Goal: Task Accomplishment & Management: Manage account settings

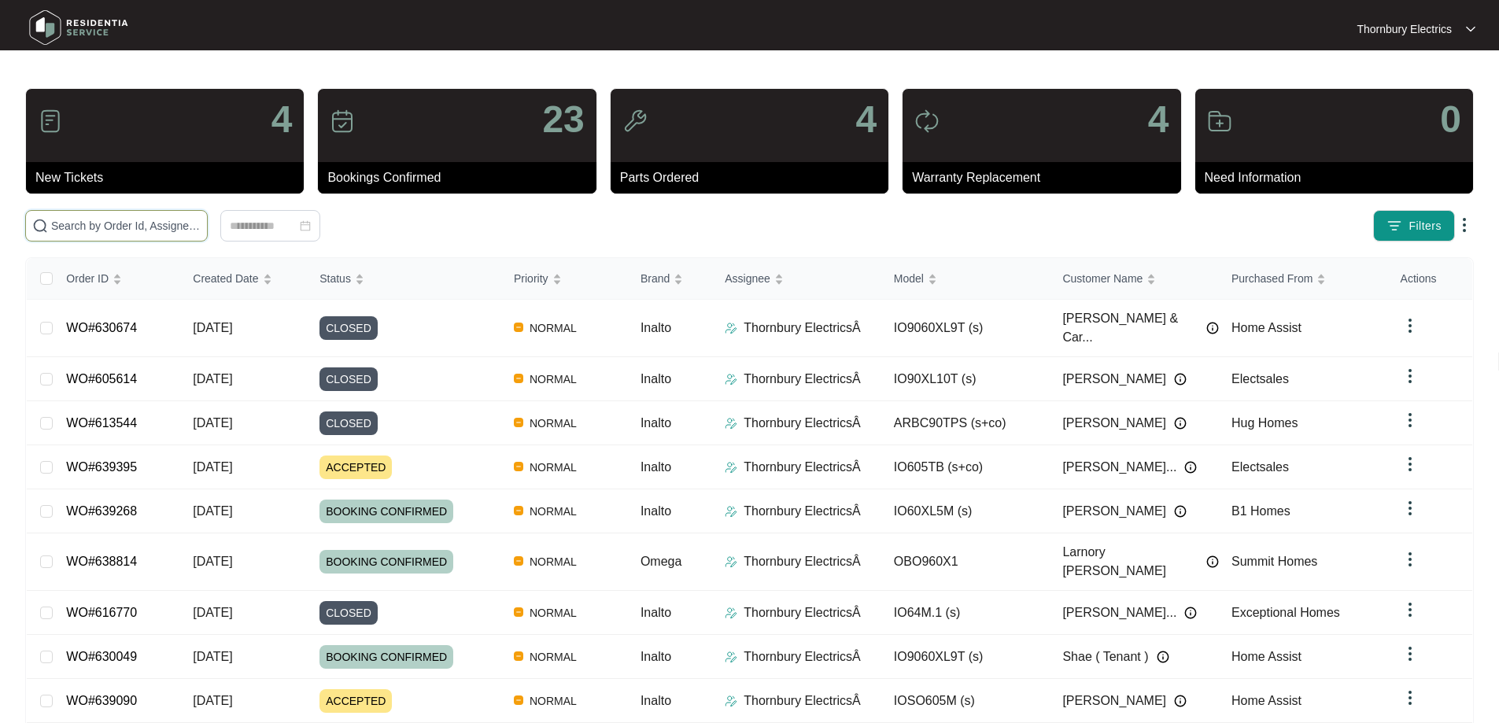
click at [196, 225] on input "text" at bounding box center [125, 225] width 149 height 17
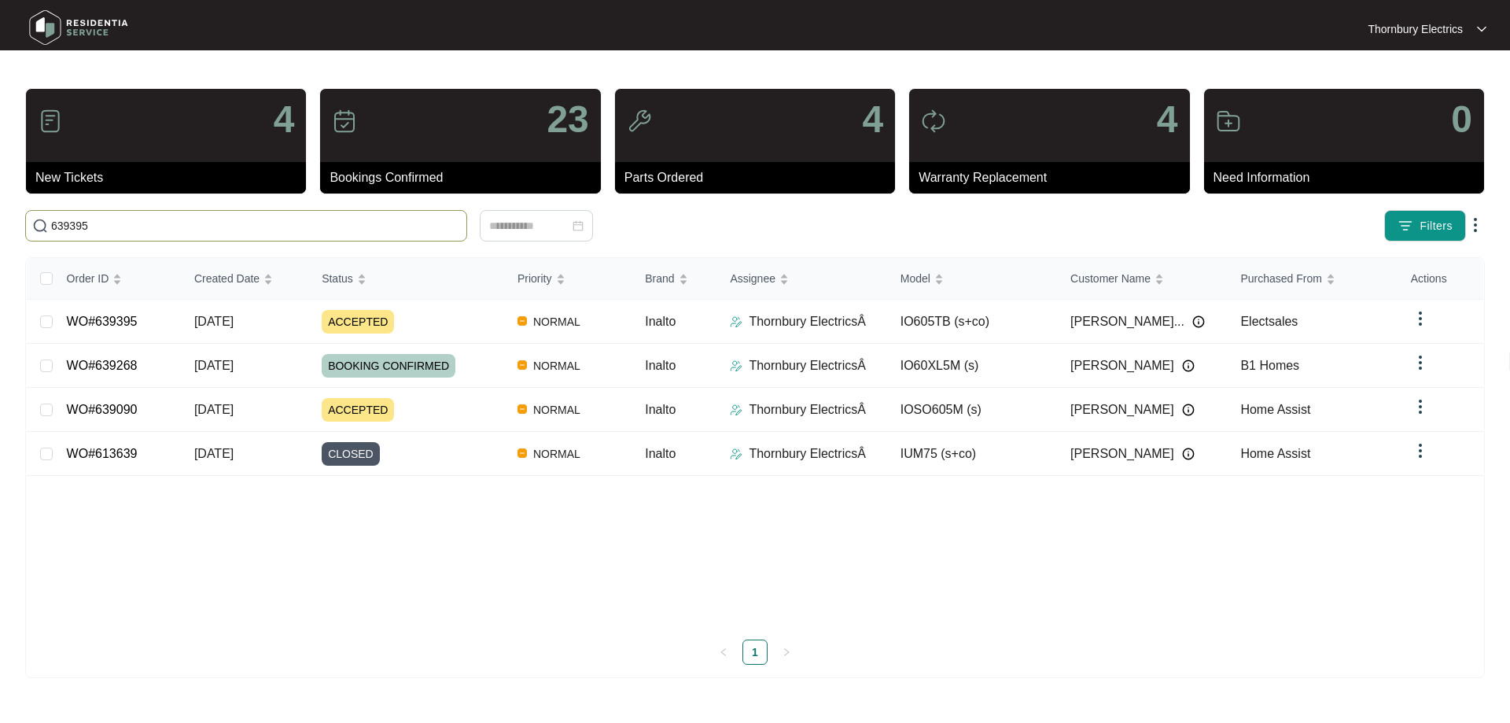
type input "639395"
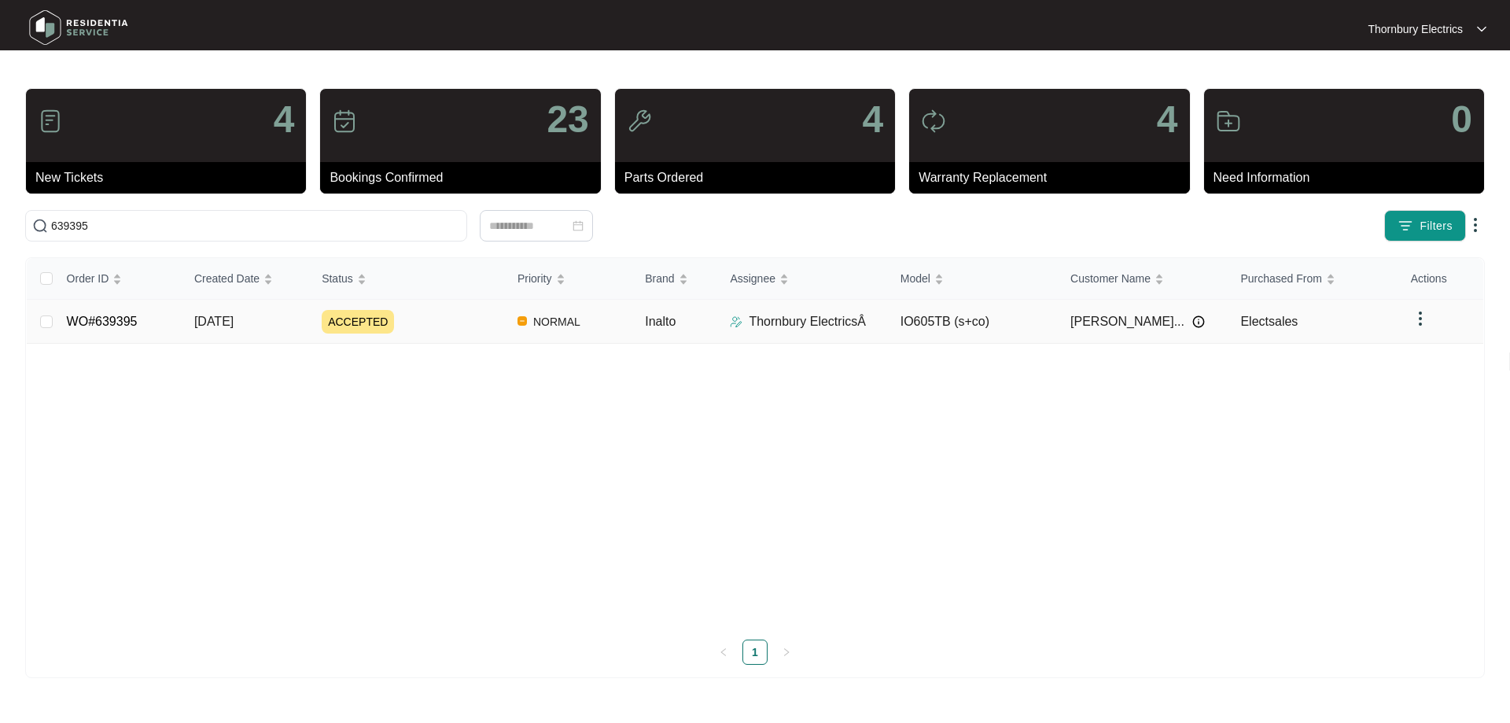
click at [452, 324] on div "ACCEPTED" at bounding box center [413, 322] width 183 height 24
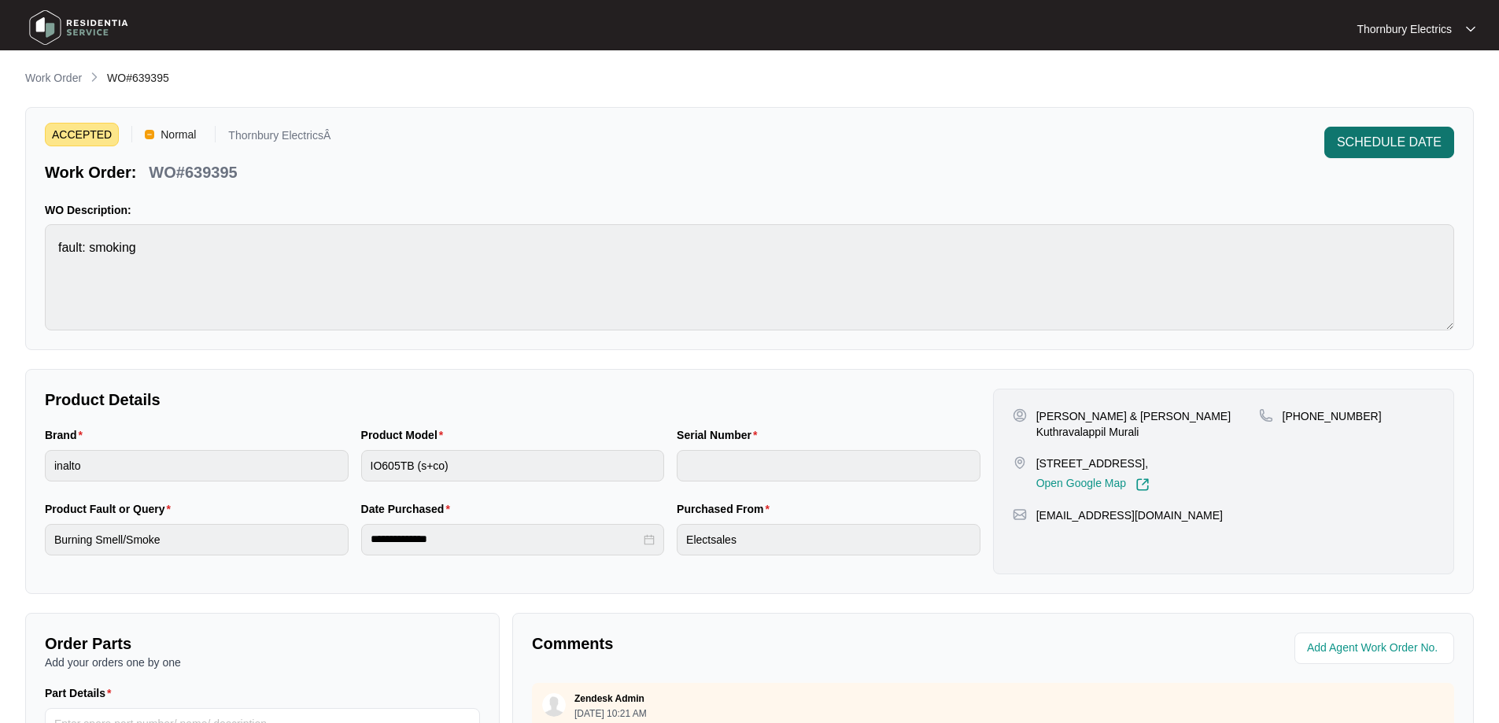
click at [1400, 135] on span "SCHEDULE DATE" at bounding box center [1389, 142] width 105 height 19
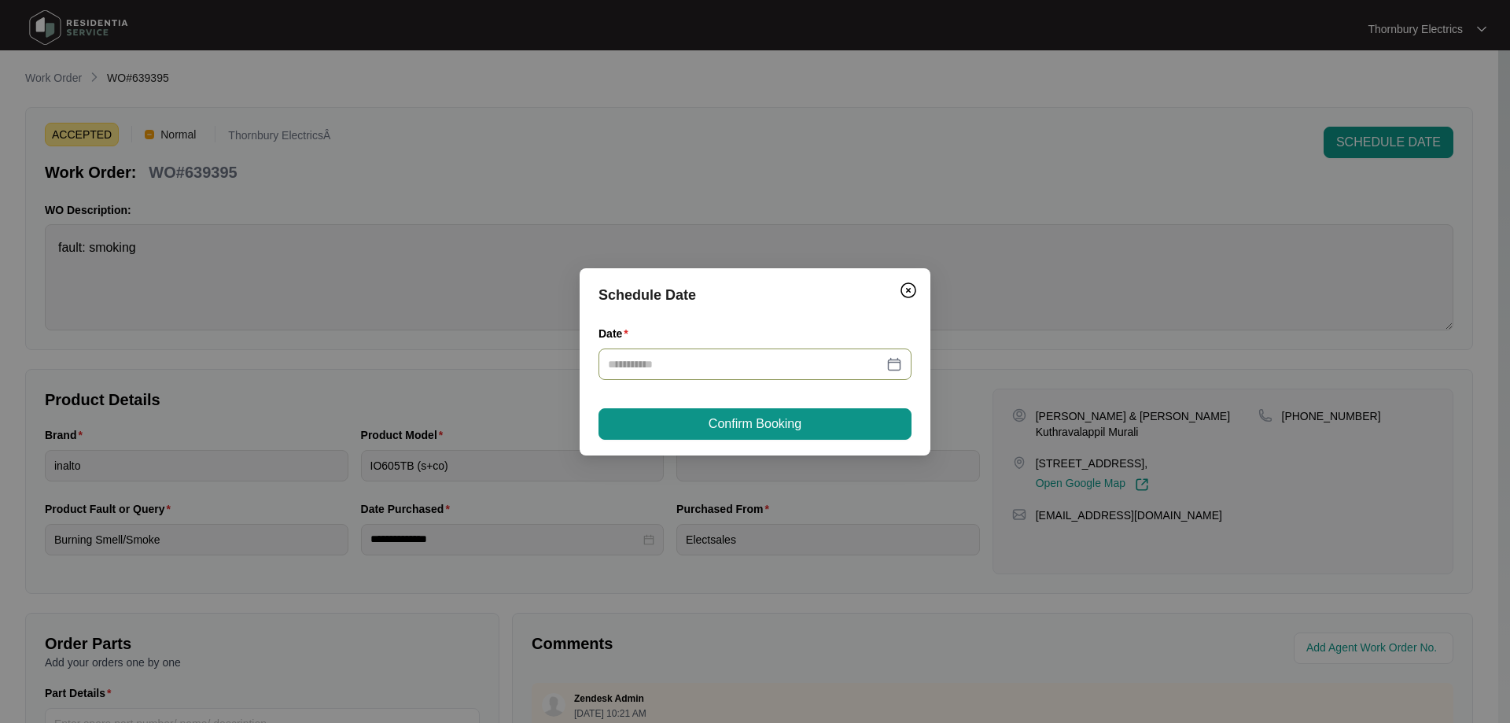
click at [898, 364] on div at bounding box center [755, 364] width 294 height 17
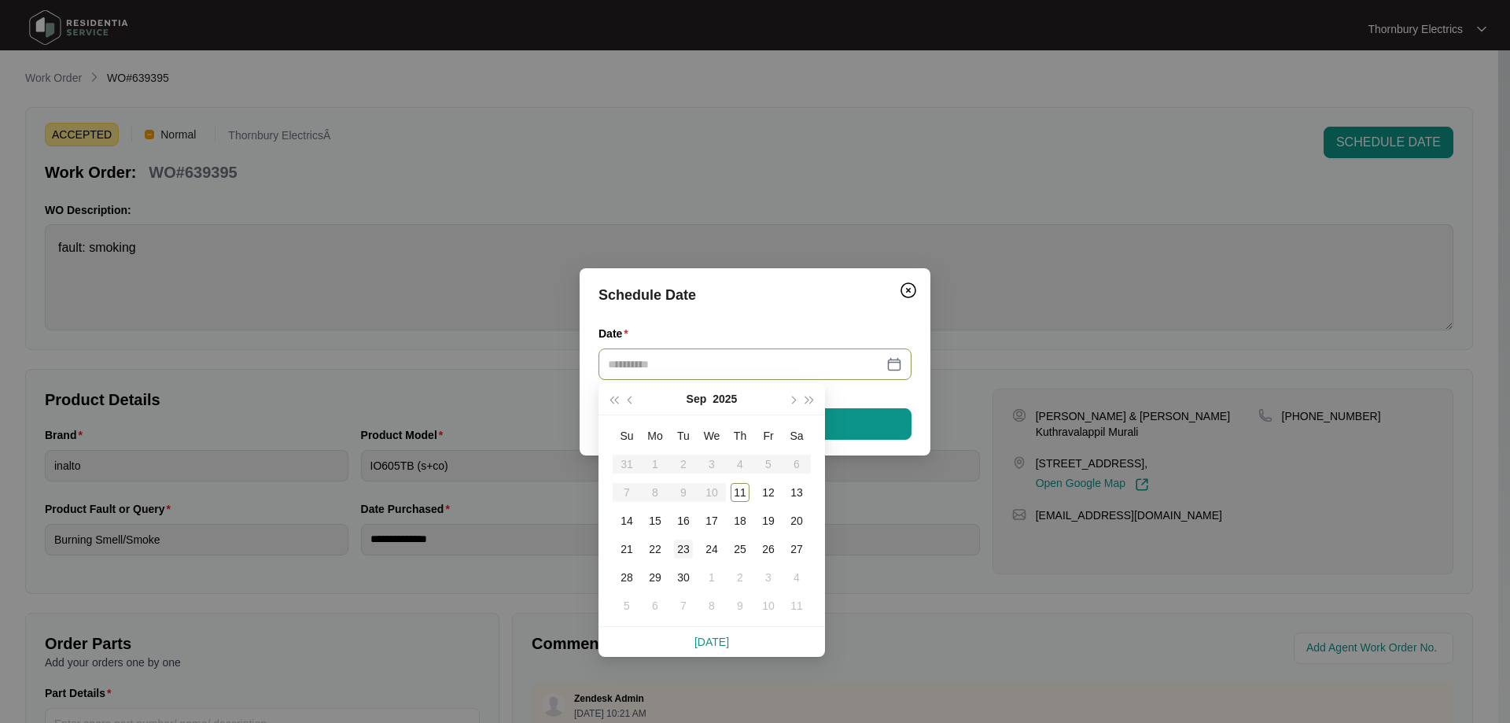
click at [686, 552] on div "23" at bounding box center [683, 549] width 19 height 19
type input "**********"
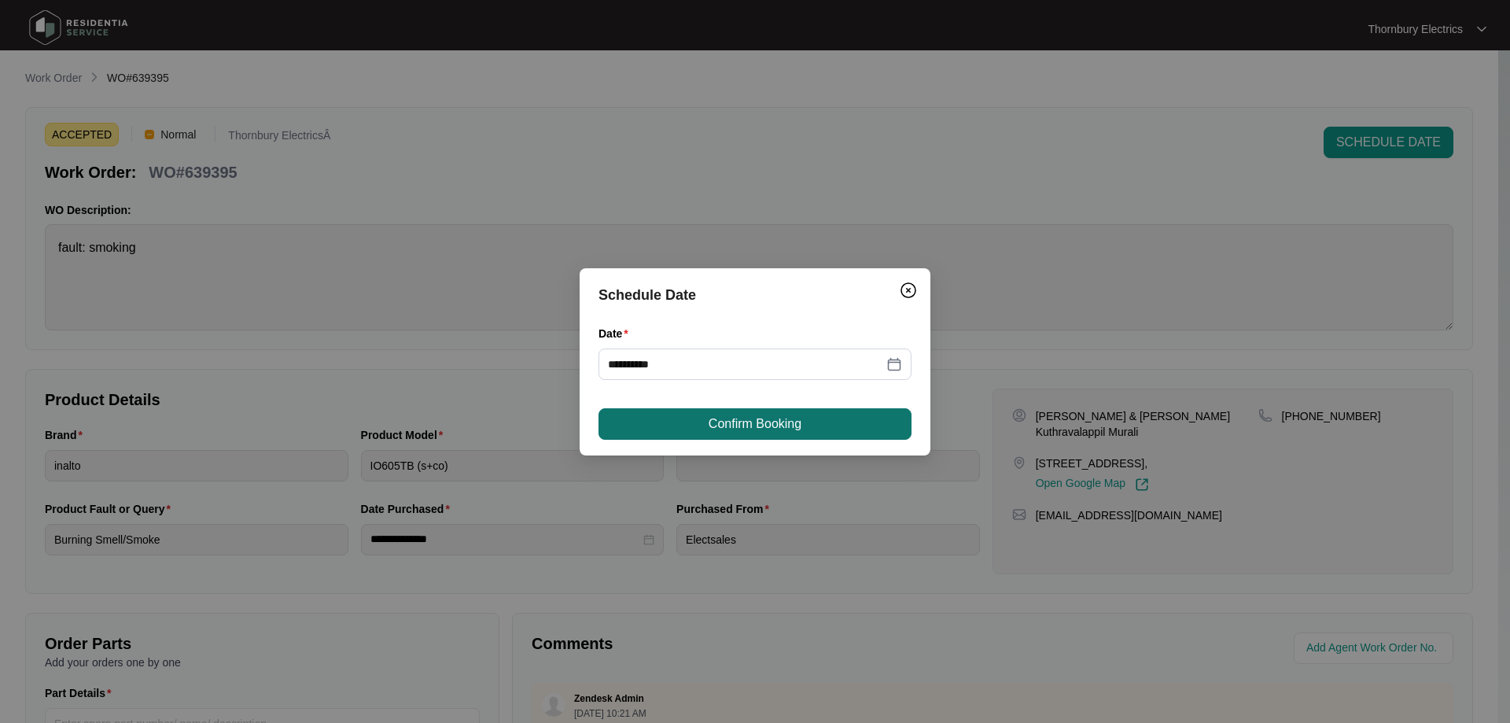
click at [839, 429] on button "Confirm Booking" at bounding box center [755, 423] width 313 height 31
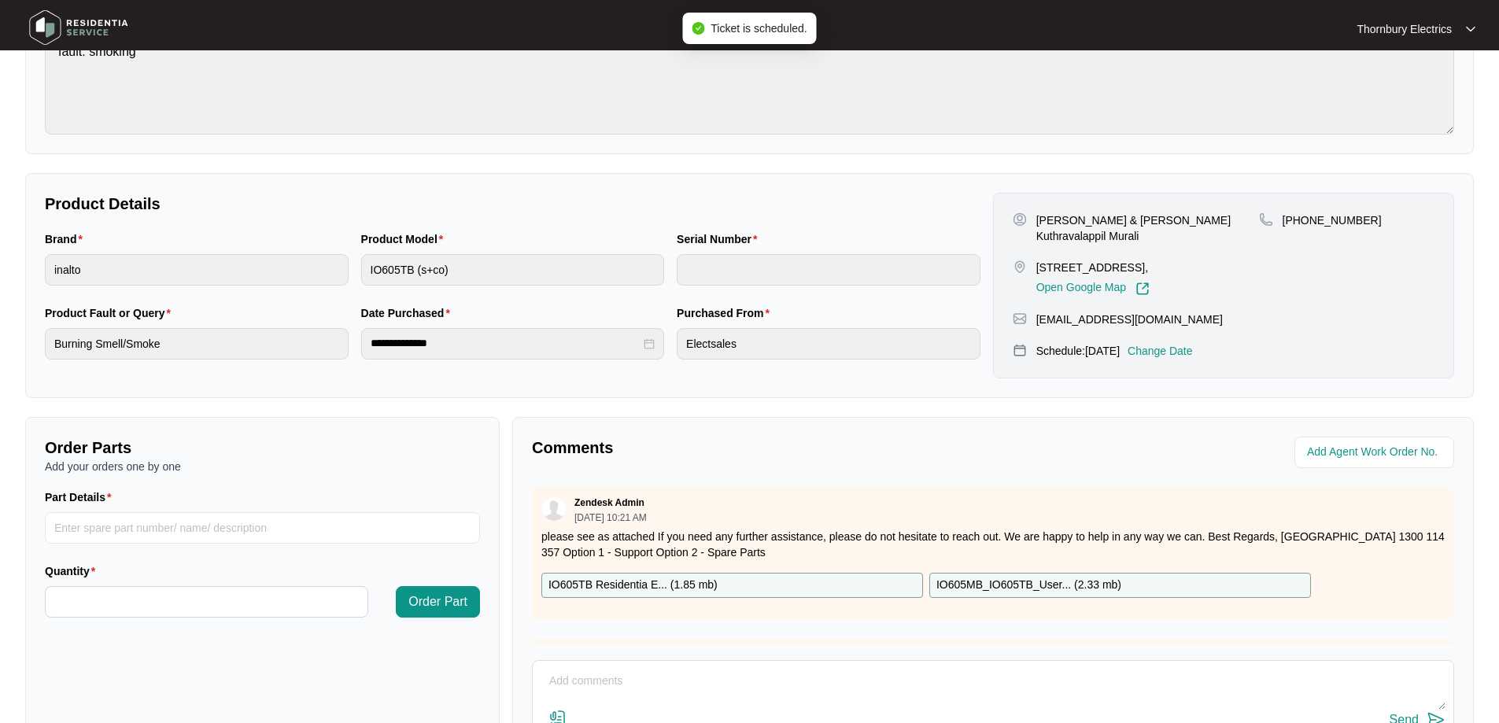
scroll to position [157, 0]
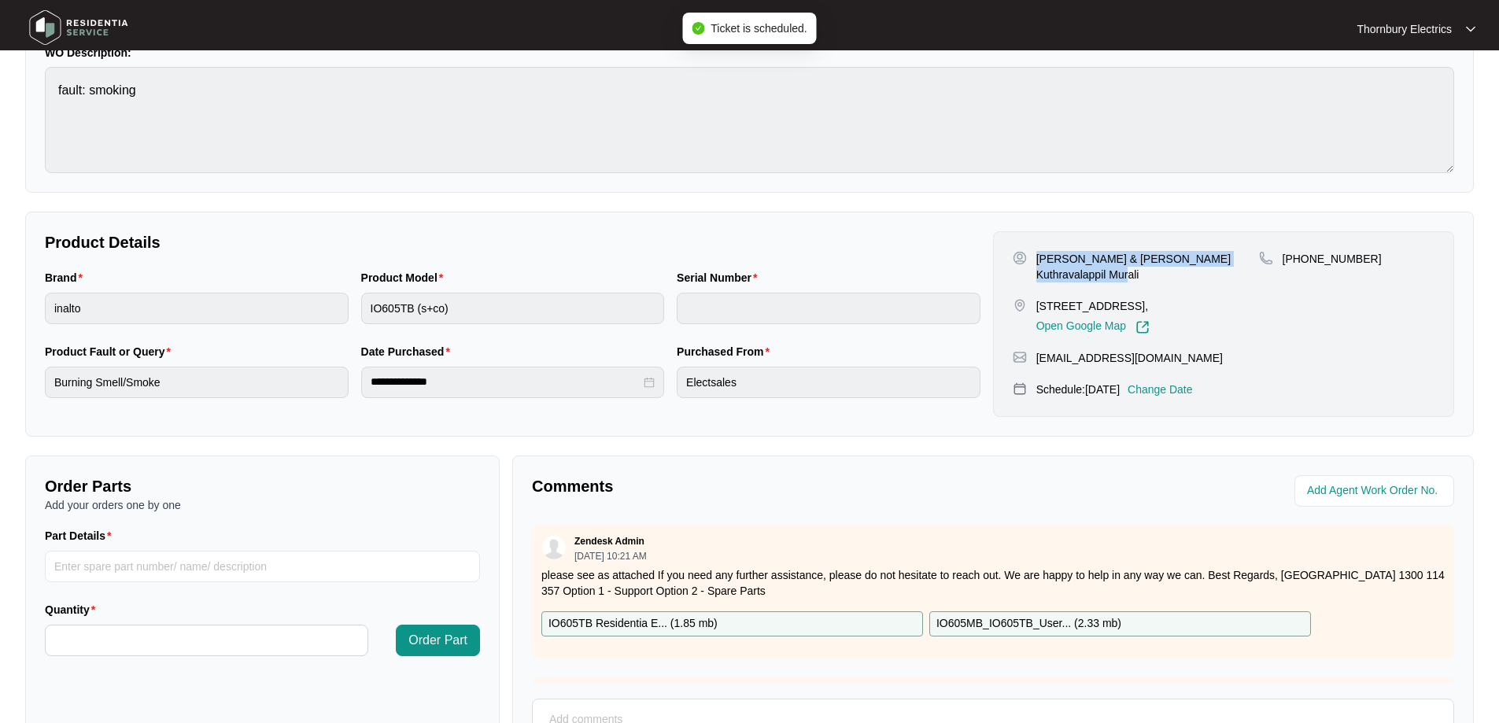
drag, startPoint x: 1069, startPoint y: 280, endPoint x: 1063, endPoint y: 264, distance: 17.7
click at [1042, 261] on p "[PERSON_NAME] & [PERSON_NAME] Kuthravalappil Murali" at bounding box center [1147, 266] width 223 height 31
copy p "reeraj [PERSON_NAME] & [PERSON_NAME] Kuthravalappil Murali"
click at [1083, 288] on div "[PERSON_NAME] & [PERSON_NAME] Kuthravalappil Murali [STREET_ADDRESS], Open Goog…" at bounding box center [1135, 292] width 246 height 83
drag, startPoint x: 1071, startPoint y: 278, endPoint x: 1057, endPoint y: 262, distance: 20.7
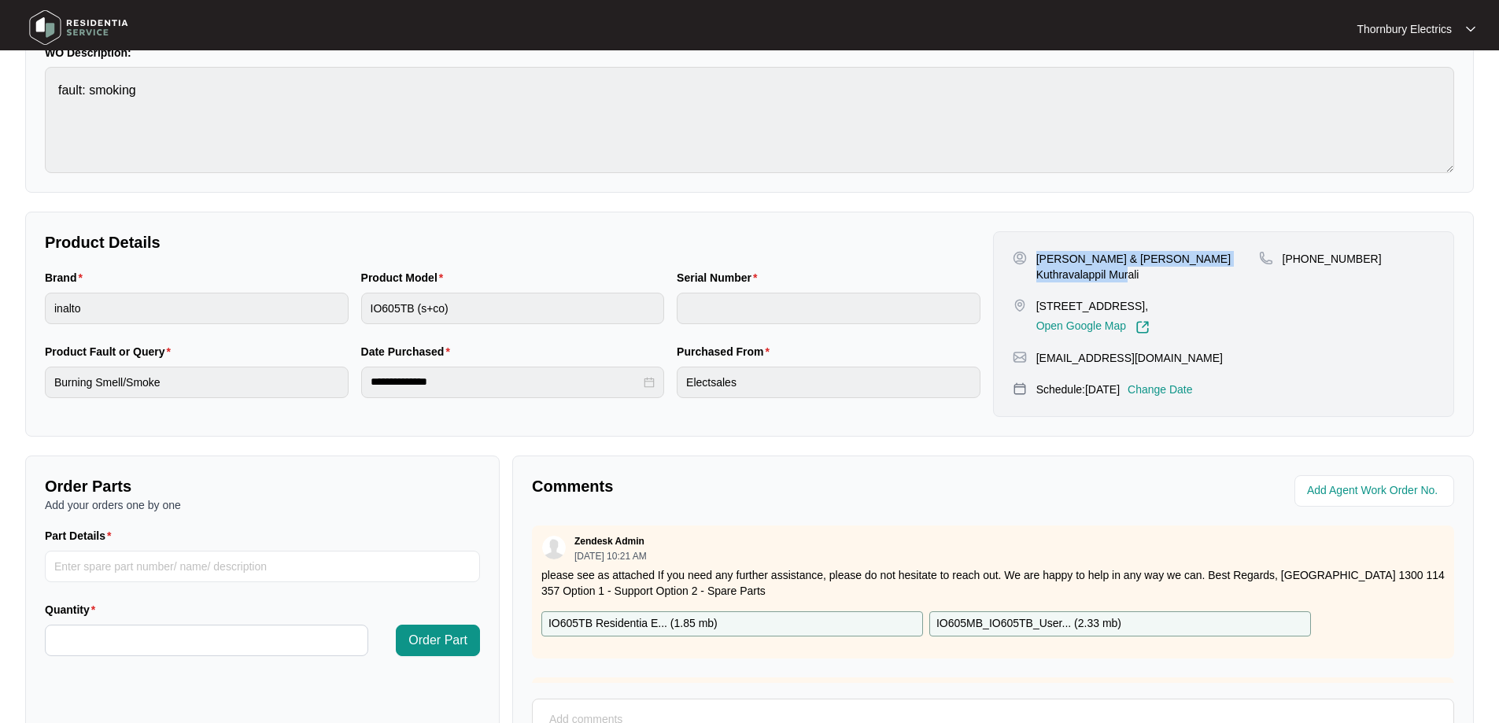
click at [1038, 260] on p "[PERSON_NAME] & [PERSON_NAME] Kuthravalappil Murali" at bounding box center [1147, 266] width 223 height 31
copy p "[PERSON_NAME] & [PERSON_NAME] Kuthravalappil Murali"
drag, startPoint x: 1159, startPoint y: 356, endPoint x: 1042, endPoint y: 358, distance: 116.5
click at [1039, 356] on div "[EMAIL_ADDRESS][DOMAIN_NAME]" at bounding box center [1223, 358] width 422 height 16
copy p "[EMAIL_ADDRESS][DOMAIN_NAME]"
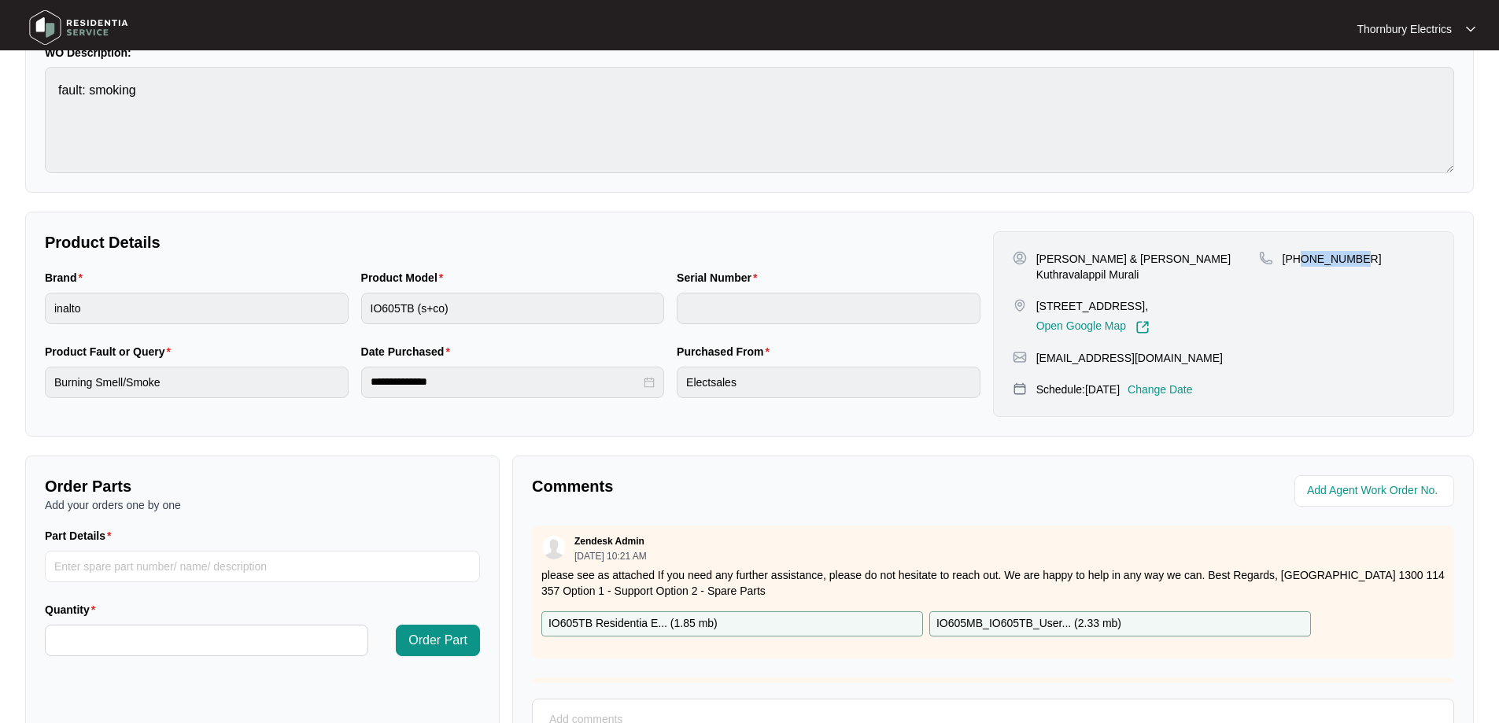
drag, startPoint x: 1358, startPoint y: 260, endPoint x: 1302, endPoint y: 256, distance: 56.0
click at [1301, 256] on div "[PHONE_NUMBER]" at bounding box center [1346, 259] width 175 height 16
drag, startPoint x: 1322, startPoint y: 264, endPoint x: 1344, endPoint y: 275, distance: 25.3
click at [1344, 275] on div "[PHONE_NUMBER]" at bounding box center [1346, 292] width 175 height 83
drag, startPoint x: 1361, startPoint y: 257, endPoint x: 1302, endPoint y: 256, distance: 59.0
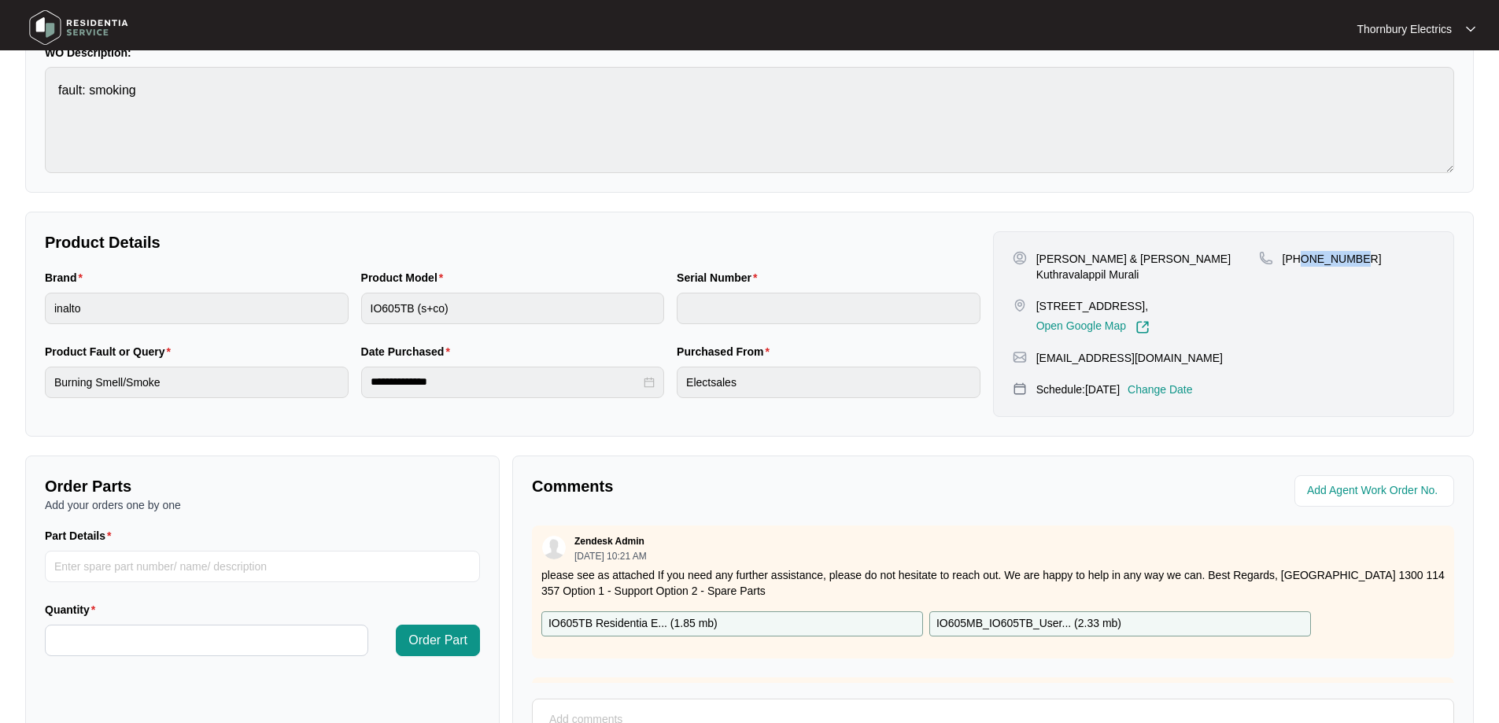
click at [1302, 256] on div "[PHONE_NUMBER]" at bounding box center [1346, 259] width 175 height 16
drag, startPoint x: 1308, startPoint y: 258, endPoint x: 1331, endPoint y: 271, distance: 26.1
click at [1331, 271] on div "[PHONE_NUMBER]" at bounding box center [1346, 292] width 175 height 83
drag, startPoint x: 1363, startPoint y: 257, endPoint x: 1296, endPoint y: 257, distance: 66.9
click at [1296, 257] on div "[PHONE_NUMBER]" at bounding box center [1346, 259] width 175 height 16
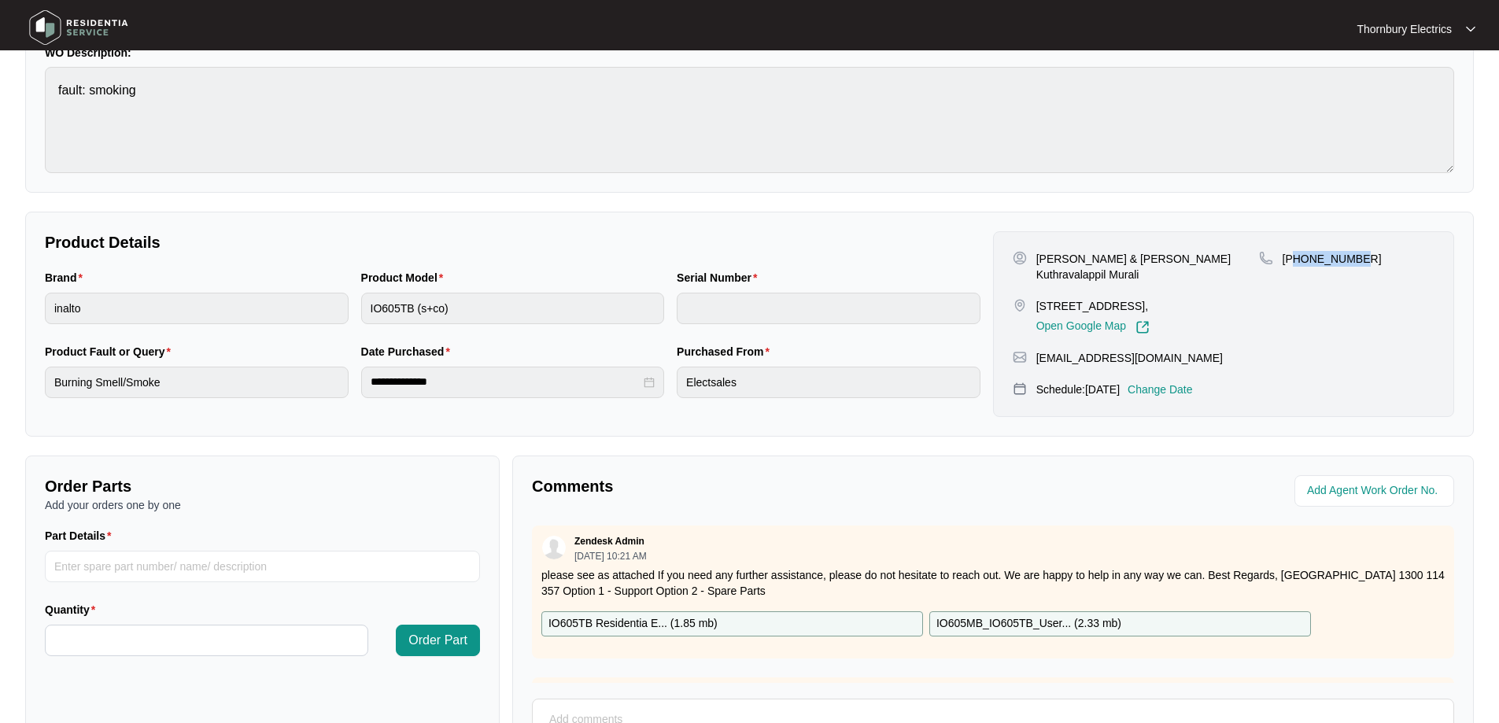
copy p "1459540017"
